Goal: Task Accomplishment & Management: Complete application form

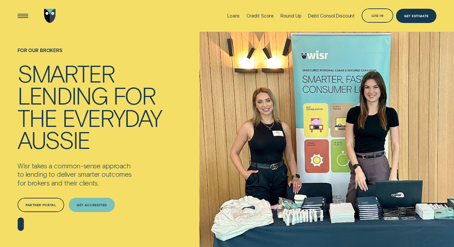
click at [98, 208] on div "Get Accredited" at bounding box center [92, 205] width 46 height 14
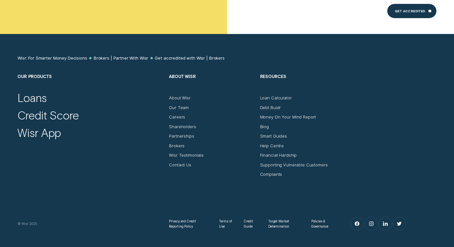
scroll to position [291, 0]
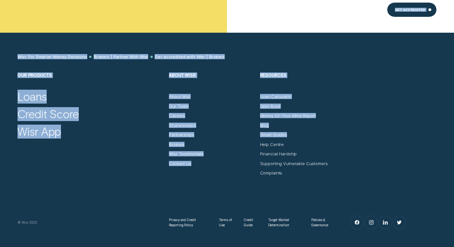
drag, startPoint x: 449, startPoint y: 136, endPoint x: 459, endPoint y: -11, distance: 147.7
click at [453, 0] on html "Loans Credit Score Round Up Debt Consol Discount Log in Log in Customer Dashboa…" at bounding box center [227, 16] width 454 height 615
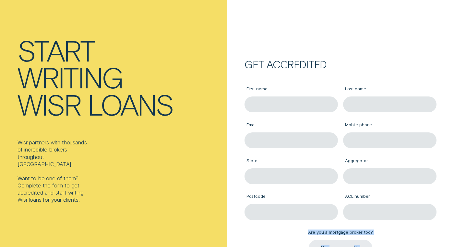
scroll to position [25, 0]
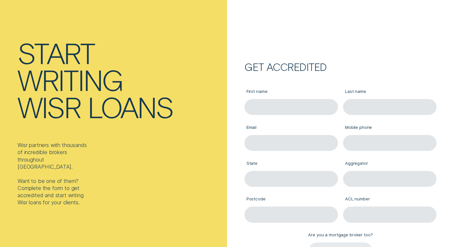
click at [147, 166] on div "Start writing Wisr loans Wisr partners with thousands of incredible brokers thr…" at bounding box center [113, 130] width 227 height 247
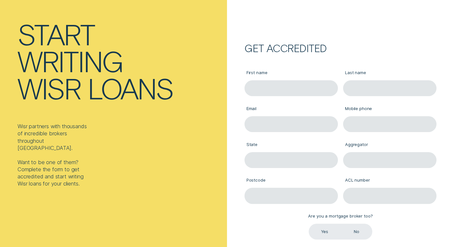
scroll to position [0, 0]
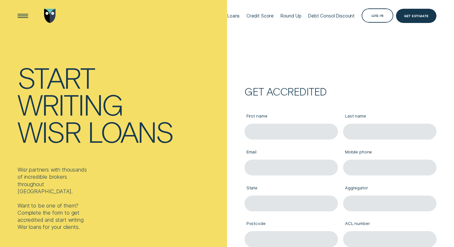
drag, startPoint x: 377, startPoint y: 91, endPoint x: 428, endPoint y: 87, distance: 51.4
click at [428, 87] on form "Get accredited First name Last name Email Mobile phone State Aggregator Postcod…" at bounding box center [340, 162] width 227 height 324
click at [238, 15] on div "Loans" at bounding box center [233, 15] width 12 height 5
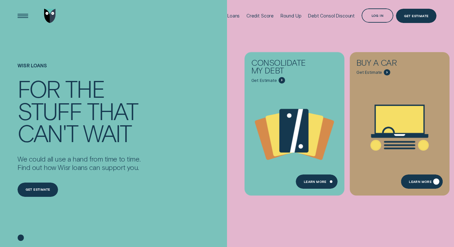
click at [423, 185] on div "Learn More" at bounding box center [422, 182] width 42 height 14
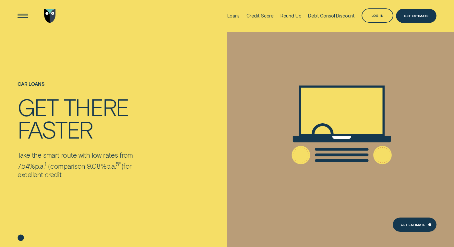
click at [423, 185] on icon at bounding box center [341, 125] width 179 height 136
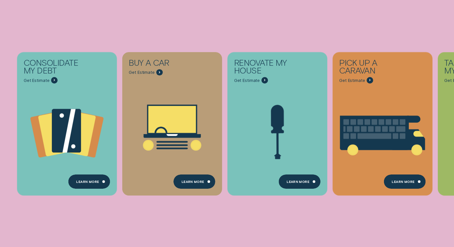
scroll to position [89, 0]
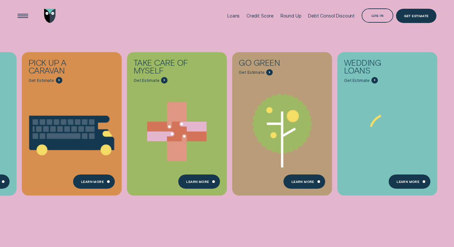
scroll to position [89, 0]
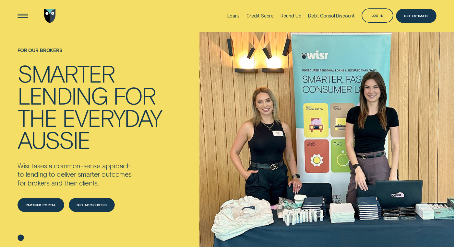
click at [51, 204] on div "Partner Portal" at bounding box center [41, 205] width 31 height 3
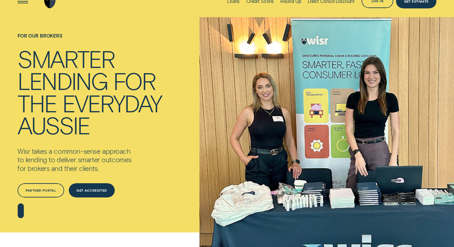
scroll to position [22, 0]
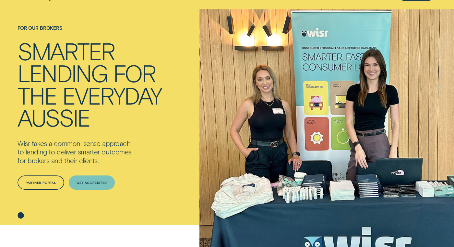
click at [94, 182] on div "Get Accredited" at bounding box center [91, 182] width 30 height 3
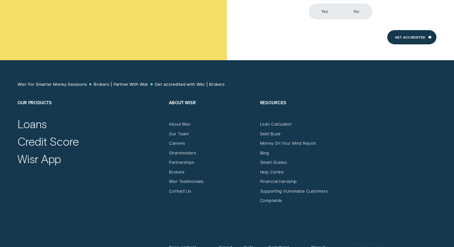
scroll to position [264, 0]
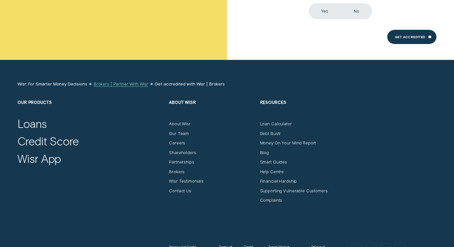
click at [126, 82] on div "Brokers | Partner With Wisr" at bounding box center [121, 83] width 54 height 5
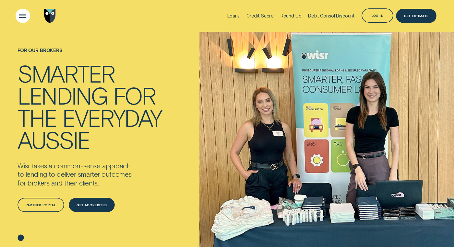
click at [22, 14] on div "Open Menu" at bounding box center [23, 16] width 20 height 20
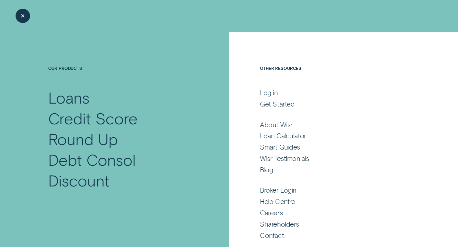
click at [22, 14] on div "Close Menu" at bounding box center [23, 16] width 20 height 20
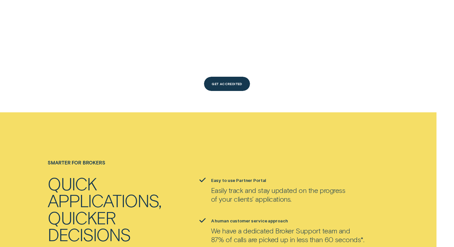
scroll to position [619, 0]
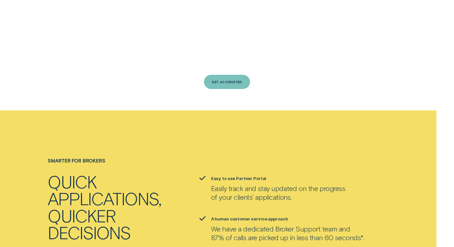
click at [230, 81] on div "Get Accredited" at bounding box center [227, 82] width 30 height 3
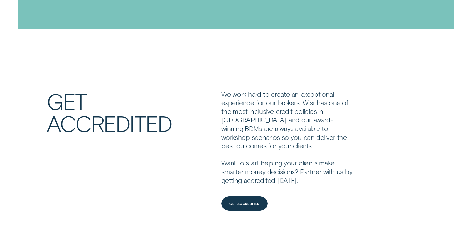
scroll to position [1304, 0]
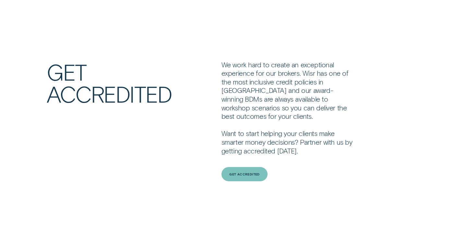
click at [253, 167] on div "Get Accredited" at bounding box center [244, 174] width 46 height 14
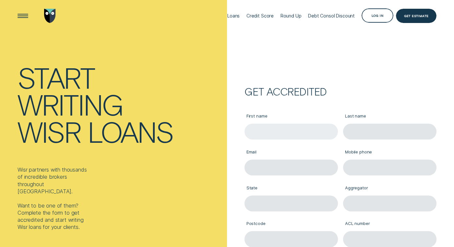
click at [273, 134] on input "First name" at bounding box center [290, 132] width 93 height 16
type input "[PERSON_NAME]"
type input "[EMAIL_ADDRESS][DOMAIN_NAME]"
type input "0425640030"
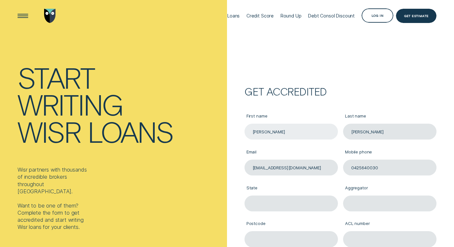
type input "VIC"
type input "AFG"
type input "3029"
type input "389087"
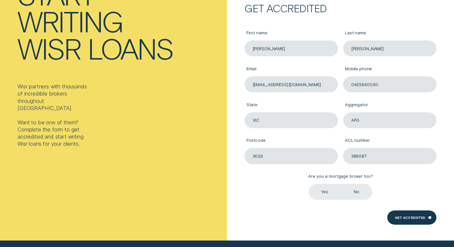
scroll to position [84, 0]
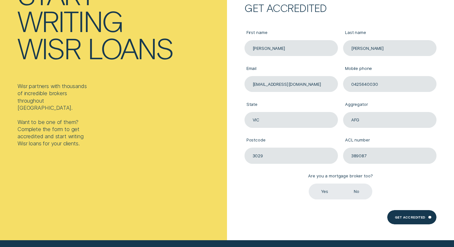
click at [316, 191] on label "Yes" at bounding box center [324, 192] width 32 height 16
click at [308, 184] on input "Yes" at bounding box center [308, 184] width 0 height 0
click at [316, 191] on label "Yes" at bounding box center [324, 192] width 32 height 16
click at [308, 184] on input "Yes" at bounding box center [308, 184] width 0 height 0
click at [399, 176] on div "First name JAGTAR Last name SINGH Email quickfinancegroup@gmail.com Mobile phon…" at bounding box center [340, 109] width 197 height 179
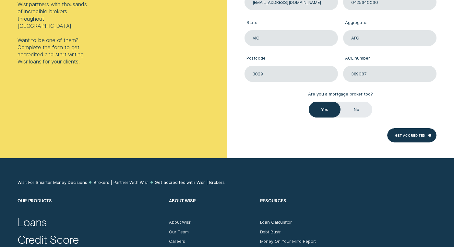
scroll to position [188, 0]
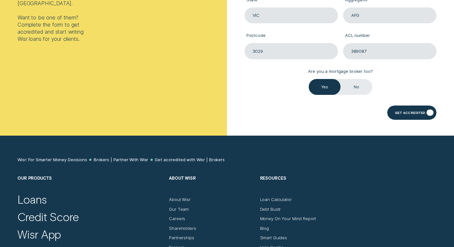
click at [421, 111] on div "Get Accredited" at bounding box center [411, 113] width 49 height 14
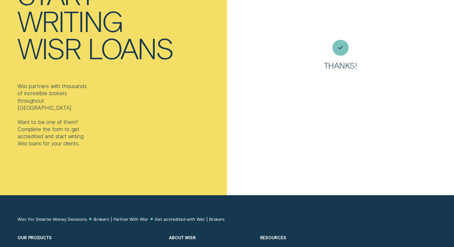
scroll to position [0, 0]
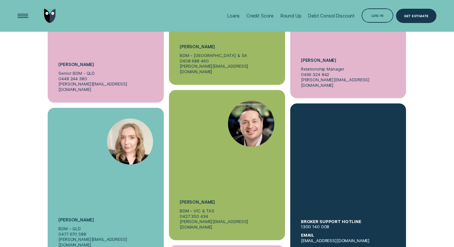
scroll to position [1878, 0]
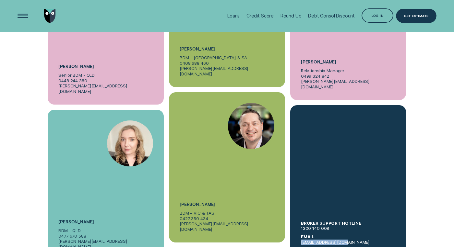
drag, startPoint x: 344, startPoint y: 204, endPoint x: 300, endPoint y: 205, distance: 44.1
click at [300, 205] on div "BROKER SUPPORT HOTLINE [PHONE_NUMBER] EMAIL [EMAIL_ADDRESS][DOMAIN_NAME]" at bounding box center [348, 180] width 116 height 150
copy link "[EMAIL_ADDRESS][DOMAIN_NAME]"
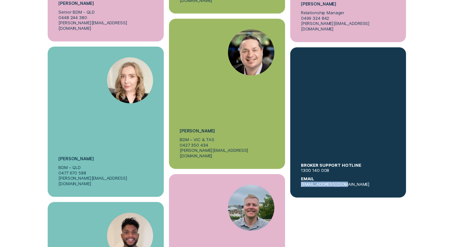
scroll to position [1946, 0]
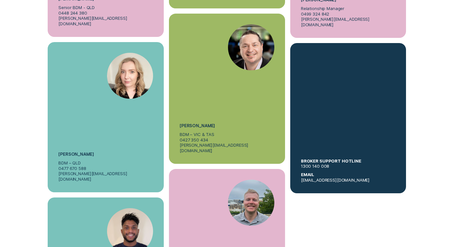
click at [325, 199] on div "Nicole Evans Head of Broker 0419 547 623 n.evans@wisr.com.au Paige Hammond Seni…" at bounding box center [227, 42] width 424 height 622
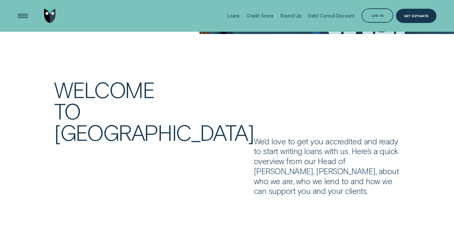
scroll to position [0, 0]
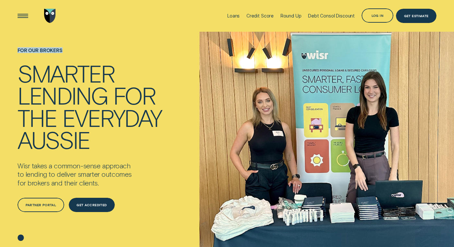
drag, startPoint x: 453, startPoint y: 15, endPoint x: 455, endPoint y: 36, distance: 21.4
click at [357, 6] on li "Debt Consol Discount" at bounding box center [333, 16] width 57 height 32
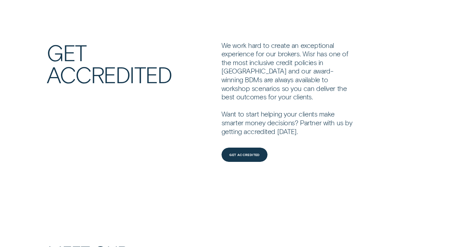
scroll to position [1339, 0]
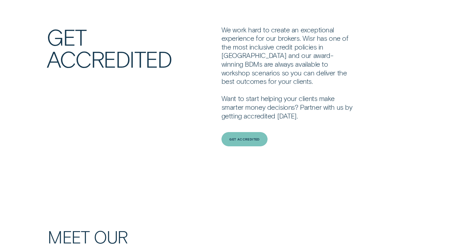
click at [245, 132] on div "Get Accredited" at bounding box center [244, 139] width 46 height 14
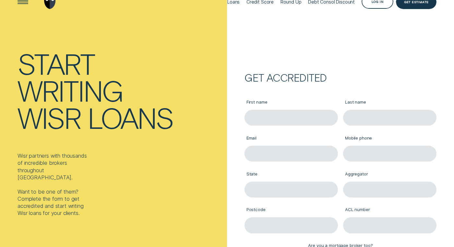
scroll to position [15, 0]
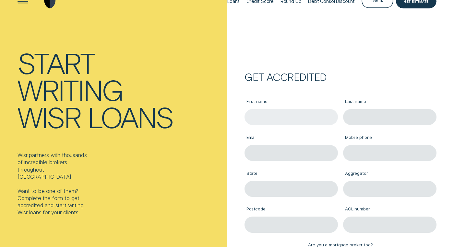
click at [301, 113] on input "First name" at bounding box center [290, 117] width 93 height 16
click at [292, 114] on input "First name" at bounding box center [290, 117] width 93 height 16
